Goal: Task Accomplishment & Management: Use online tool/utility

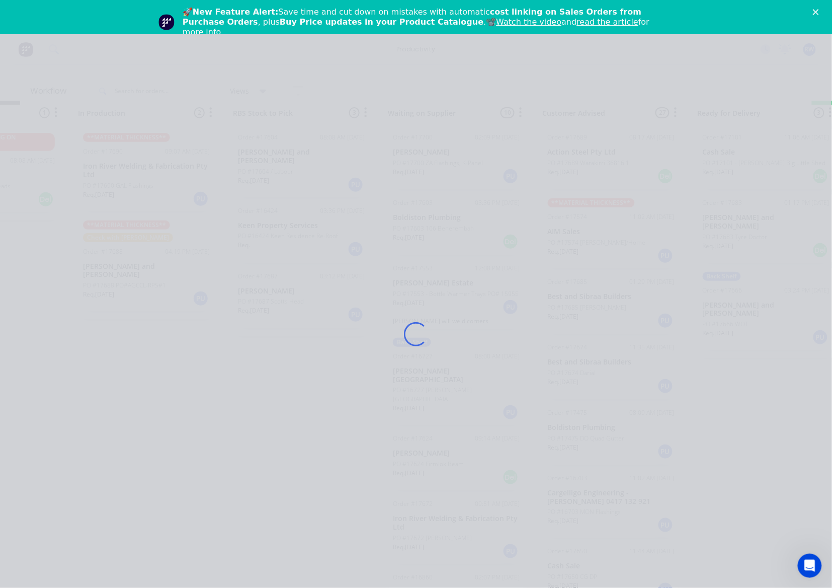
scroll to position [1369, 0]
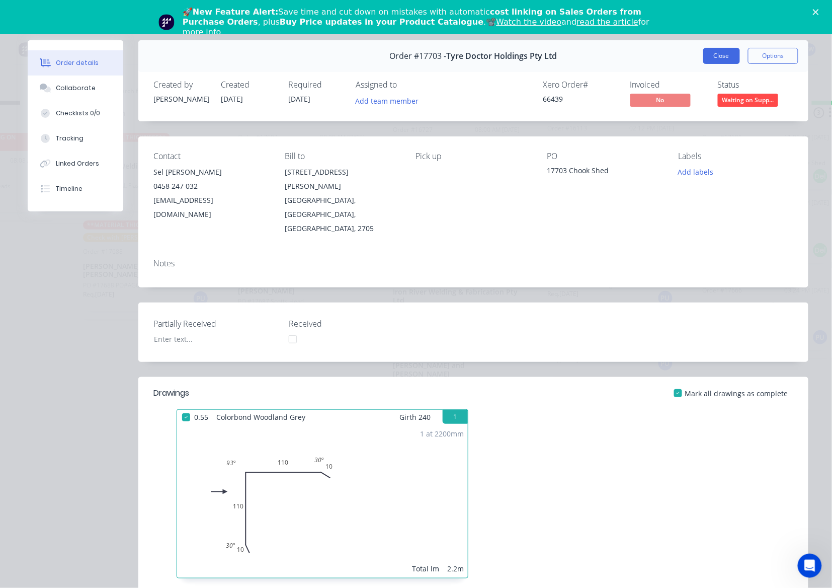
click at [706, 55] on button "Close" at bounding box center [721, 56] width 37 height 16
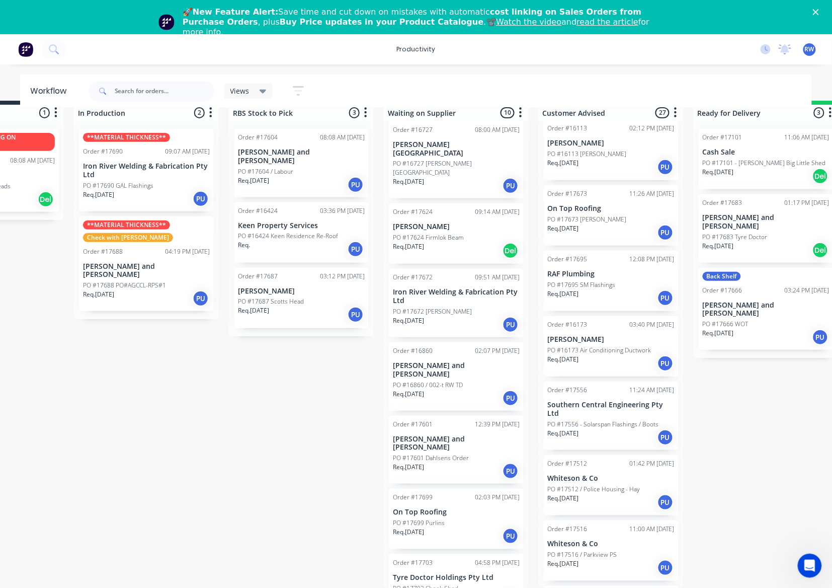
scroll to position [29, 0]
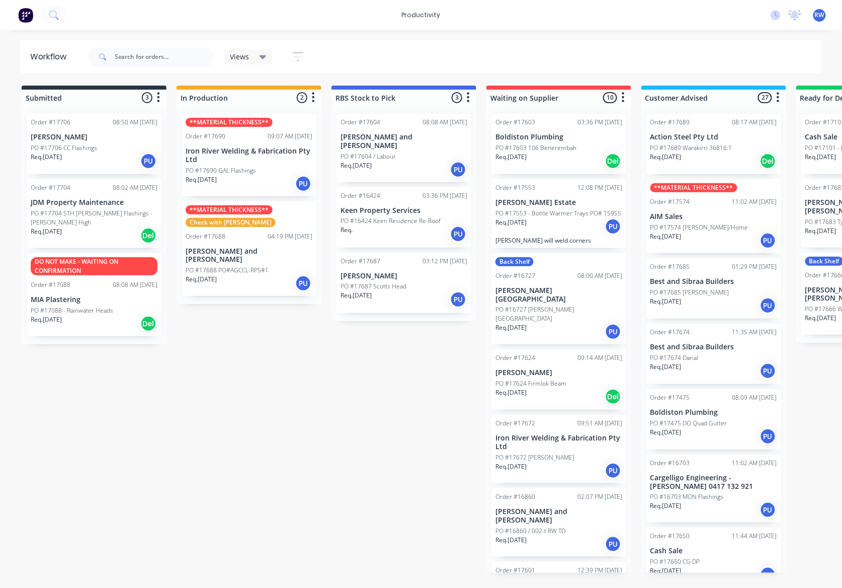
click at [92, 149] on p "PO #17706 CC Flashings" at bounding box center [64, 147] width 66 height 9
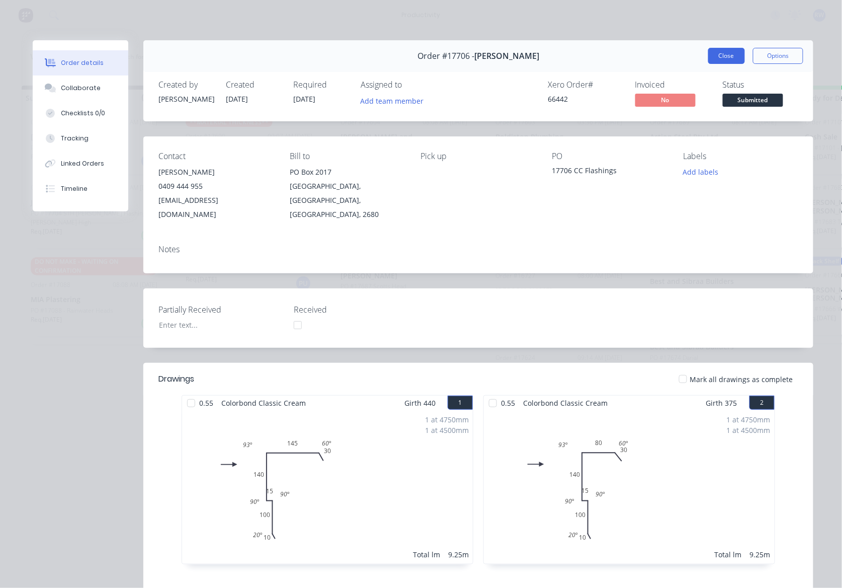
click at [721, 55] on button "Close" at bounding box center [726, 56] width 37 height 16
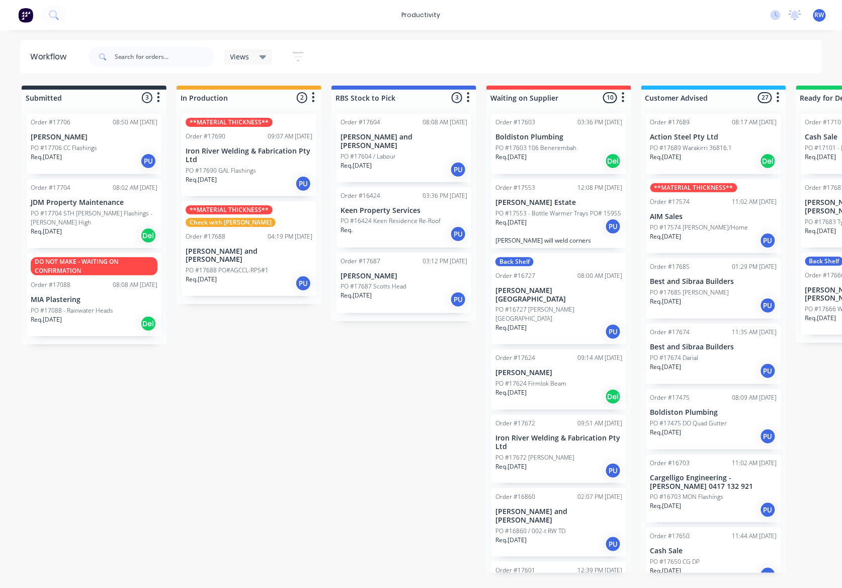
click at [95, 227] on div "Req. [DATE] Del" at bounding box center [94, 235] width 127 height 17
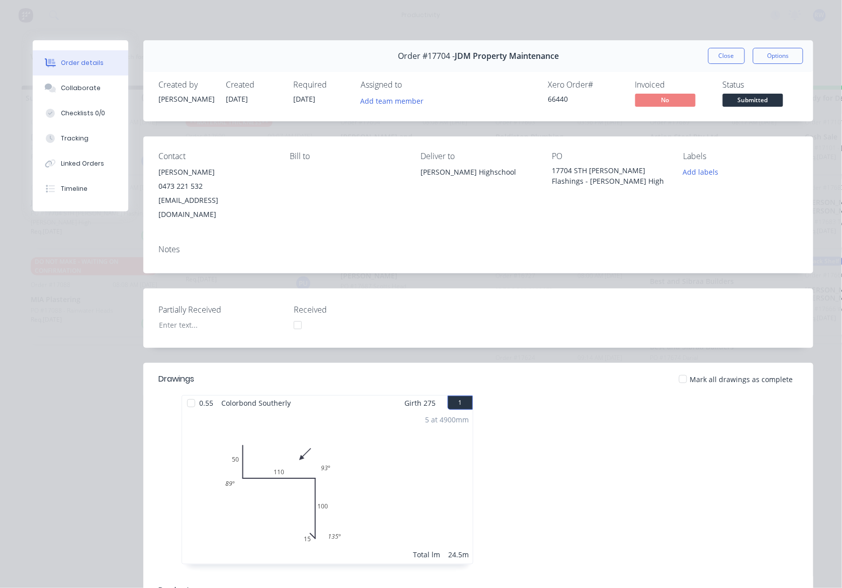
drag, startPoint x: 376, startPoint y: 371, endPoint x: 339, endPoint y: 410, distance: 54.4
click at [376, 371] on header "Drawings Mark all drawings as complete" at bounding box center [478, 379] width 670 height 32
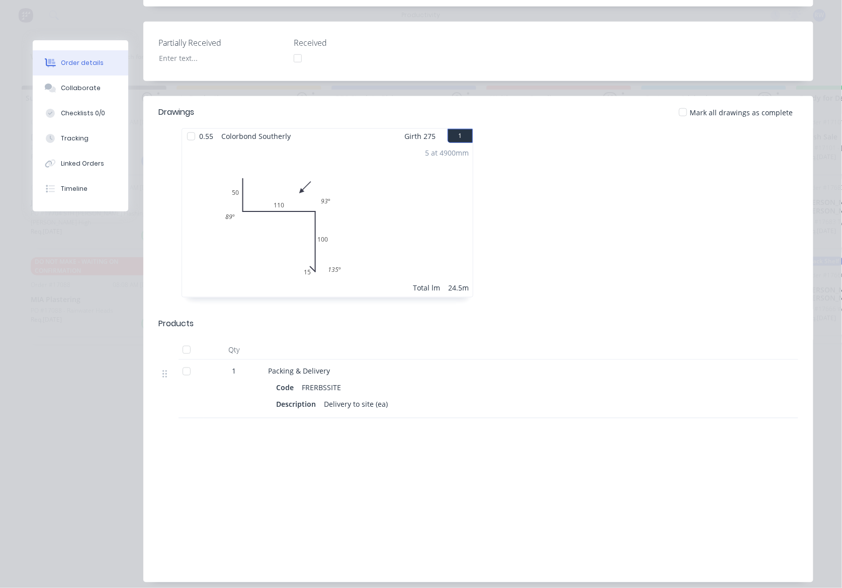
scroll to position [268, 0]
click at [177, 360] on div at bounding box center [187, 370] width 20 height 20
click at [183, 125] on div at bounding box center [191, 135] width 20 height 20
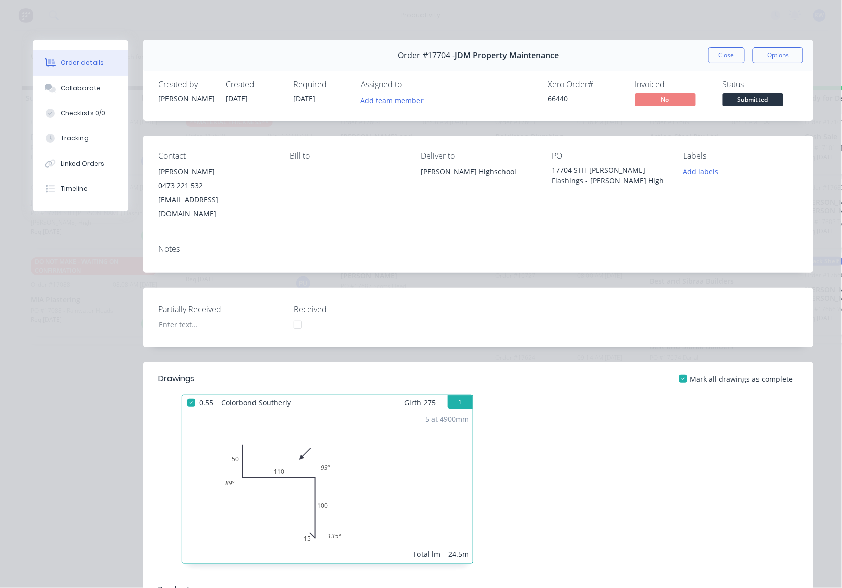
scroll to position [0, 0]
click at [761, 101] on span "Submitted" at bounding box center [753, 100] width 60 height 13
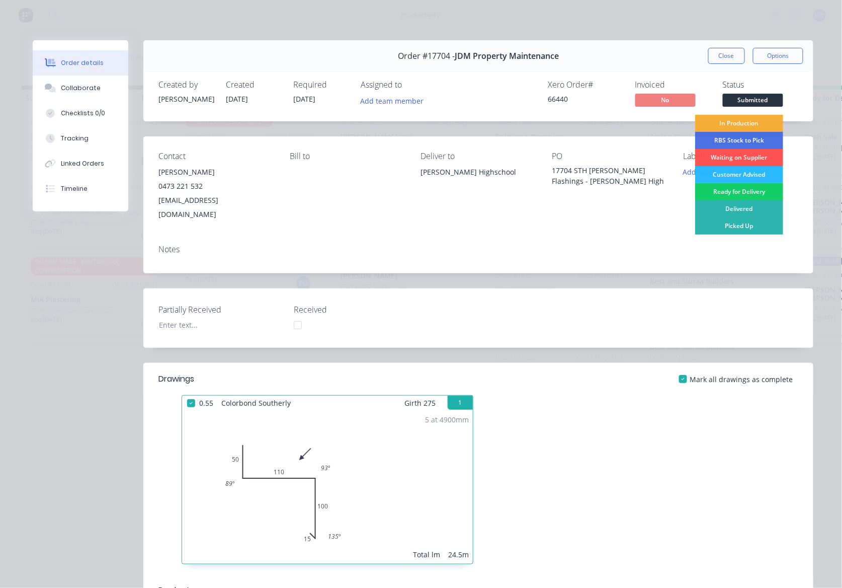
click at [747, 193] on div "Ready for Delivery" at bounding box center [739, 191] width 88 height 17
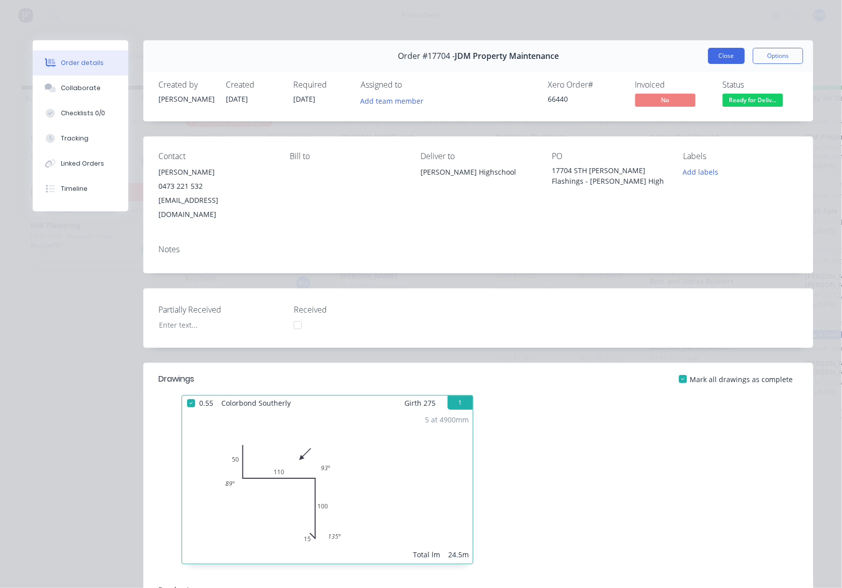
click at [726, 49] on button "Close" at bounding box center [726, 56] width 37 height 16
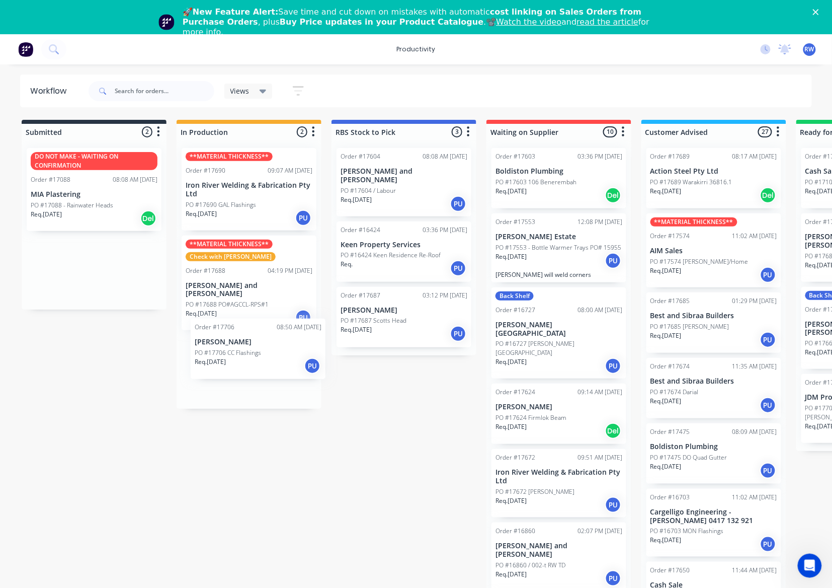
drag, startPoint x: 91, startPoint y: 188, endPoint x: 260, endPoint y: 365, distance: 245.1
click at [260, 367] on div "Submitted 2 Sort By Created date Required date Order number Customer name Most …" at bounding box center [612, 363] width 1240 height 487
